Goal: Submit feedback/report problem

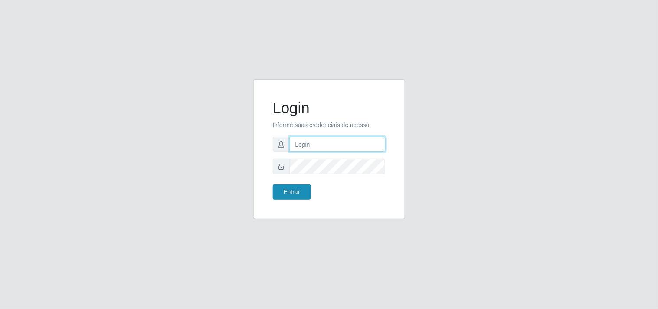
type input "[EMAIL_ADDRESS][DOMAIN_NAME]"
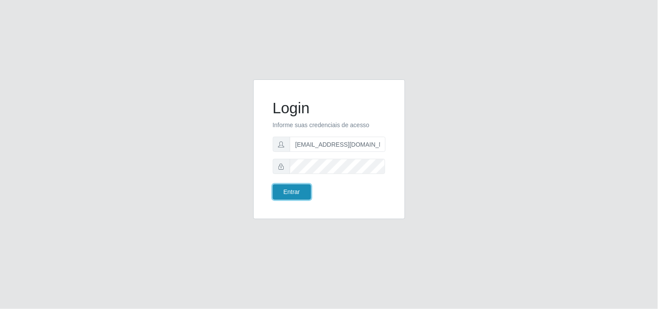
click at [282, 197] on button "Entrar" at bounding box center [292, 191] width 38 height 15
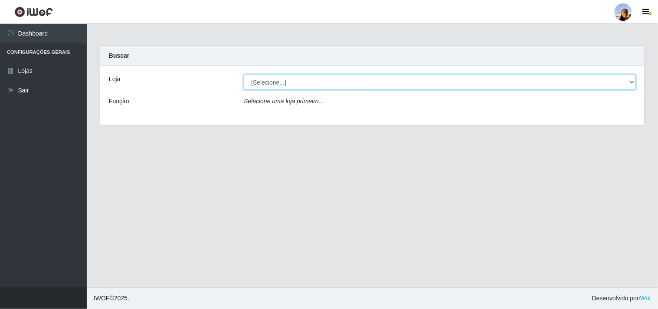
click at [613, 85] on select "[Selecione...] Supermercado [GEOGRAPHIC_DATA]" at bounding box center [440, 82] width 392 height 15
select select "166"
click at [244, 75] on select "[Selecione...] Supermercado [GEOGRAPHIC_DATA]" at bounding box center [440, 82] width 392 height 15
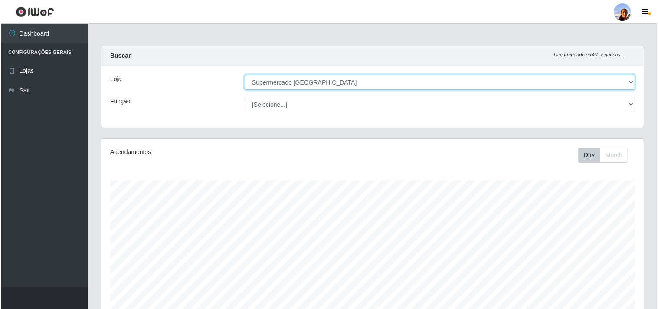
scroll to position [151, 0]
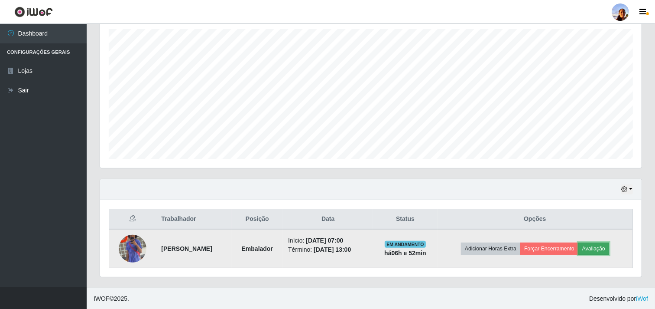
click at [604, 249] on button "Avaliação" at bounding box center [594, 248] width 31 height 12
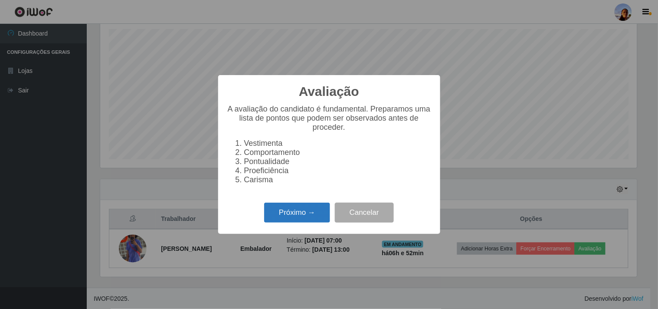
click at [287, 219] on button "Próximo →" at bounding box center [297, 212] width 66 height 20
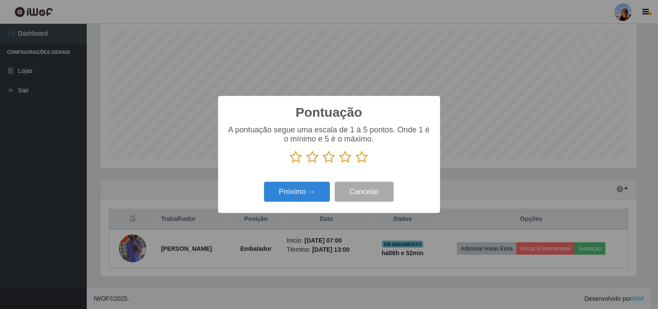
click at [360, 158] on icon at bounding box center [362, 156] width 12 height 13
click at [356, 163] on input "radio" at bounding box center [356, 163] width 0 height 0
click at [287, 191] on button "Próximo →" at bounding box center [297, 192] width 66 height 20
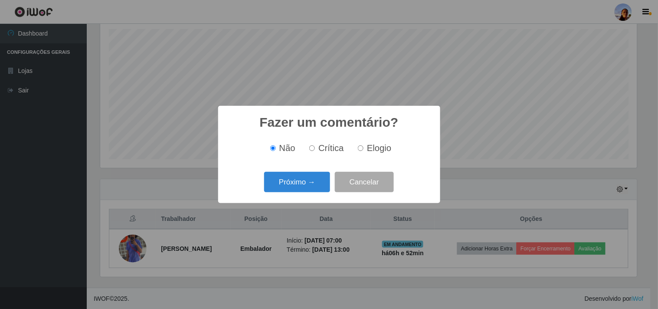
click at [287, 191] on button "Próximo →" at bounding box center [297, 182] width 66 height 20
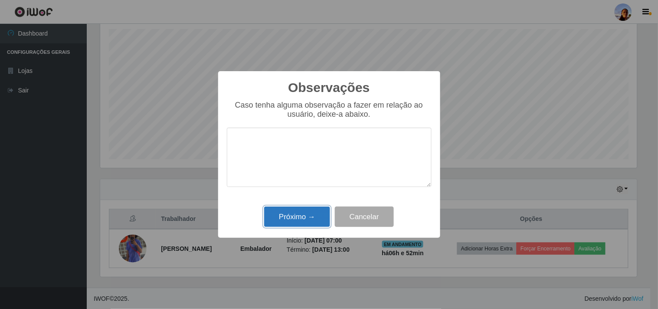
click at [297, 216] on button "Próximo →" at bounding box center [297, 216] width 66 height 20
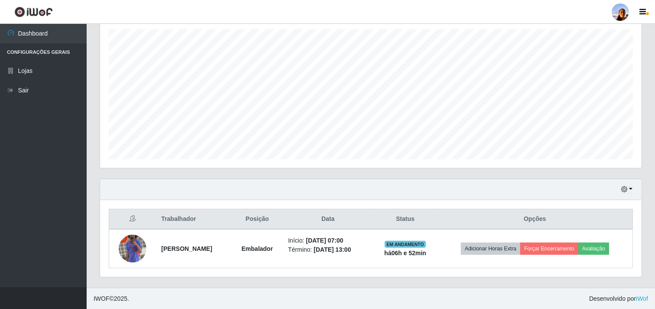
scroll to position [179, 542]
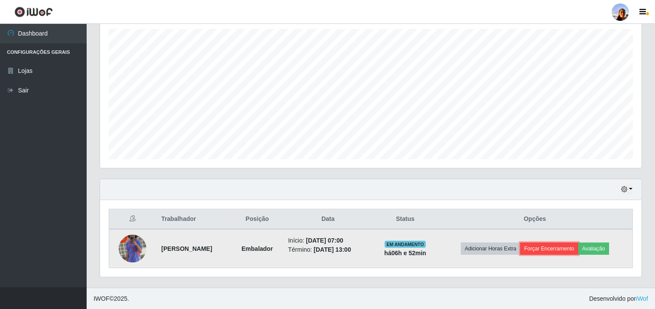
click at [559, 248] on button "Forçar Encerramento" at bounding box center [550, 248] width 58 height 12
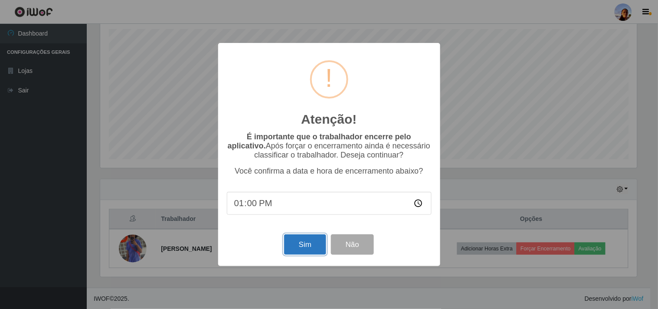
click at [302, 247] on button "Sim" at bounding box center [305, 244] width 42 height 20
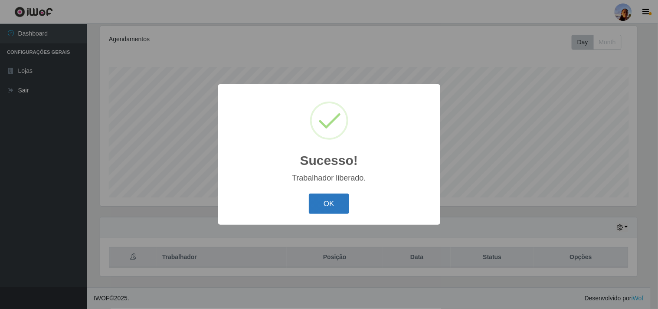
click at [326, 206] on button "OK" at bounding box center [329, 203] width 40 height 20
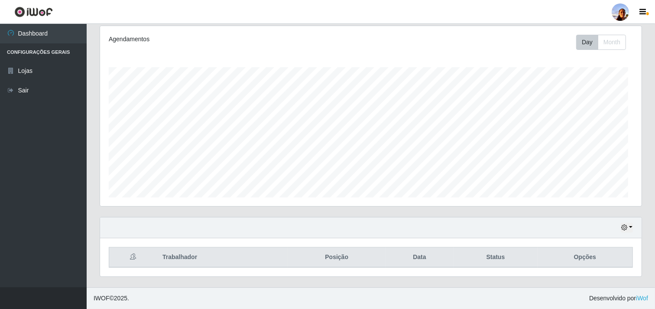
scroll to position [179, 542]
